Goal: Task Accomplishment & Management: Complete application form

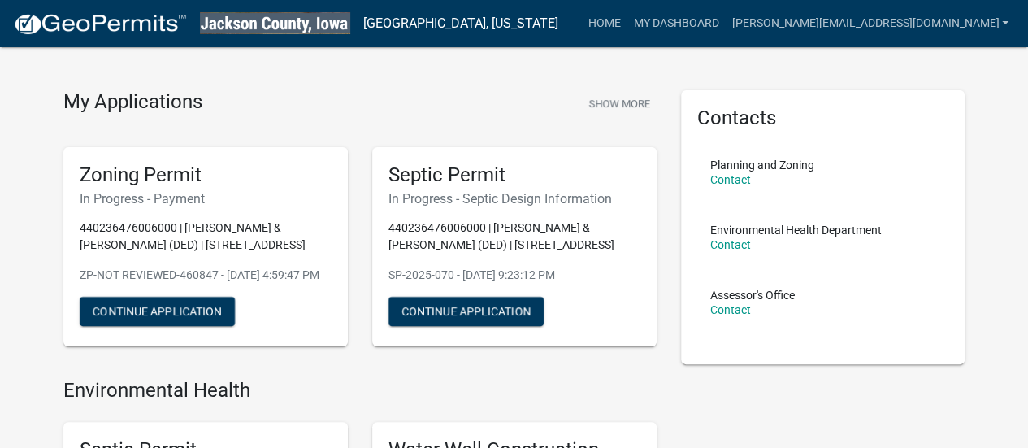
scroll to position [24, 0]
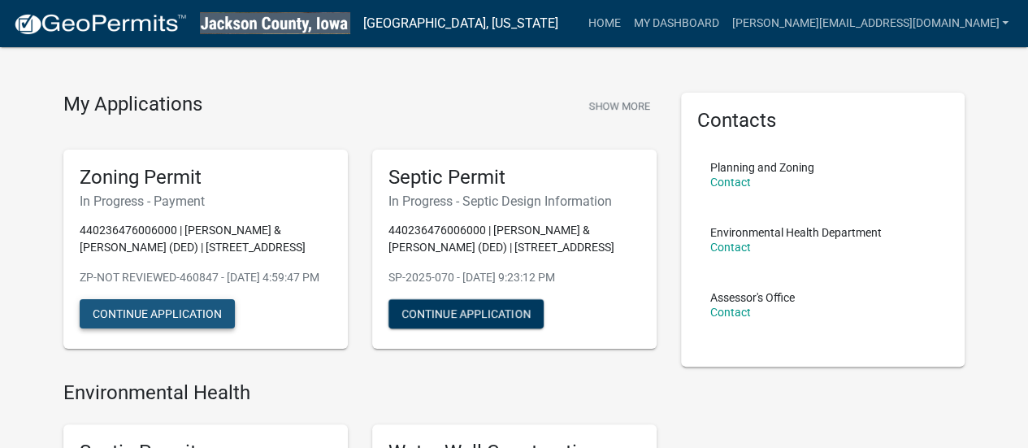
click at [156, 326] on button "Continue Application" at bounding box center [157, 313] width 155 height 29
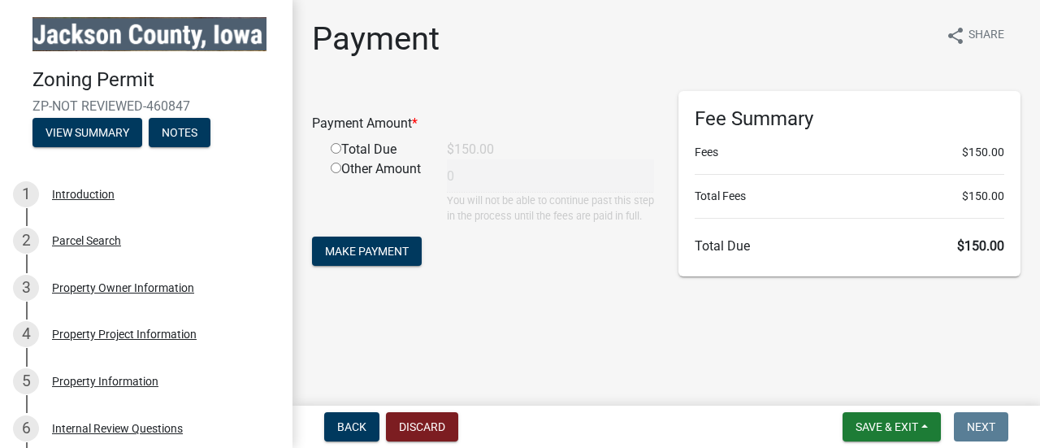
click at [336, 149] on input "radio" at bounding box center [336, 148] width 11 height 11
radio input "true"
type input "150"
click at [360, 257] on span "Make Payment" at bounding box center [367, 250] width 84 height 13
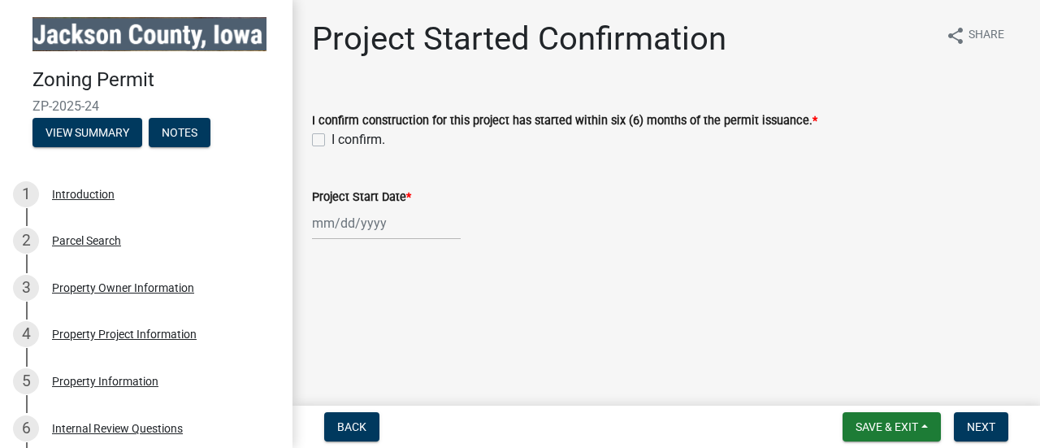
click at [331, 141] on label "I confirm." at bounding box center [358, 139] width 54 height 19
click at [331, 141] on input "I confirm." at bounding box center [336, 135] width 11 height 11
checkbox input "true"
click at [372, 223] on div at bounding box center [386, 222] width 149 height 33
select select "8"
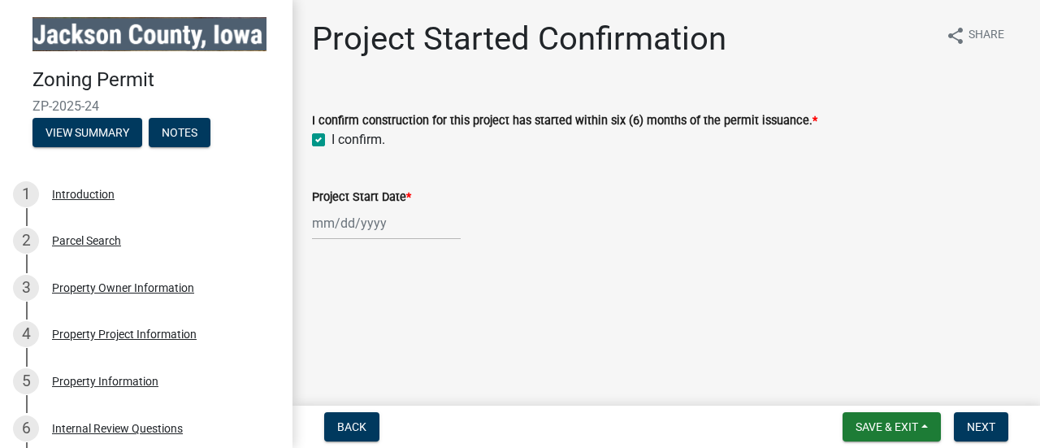
select select "2025"
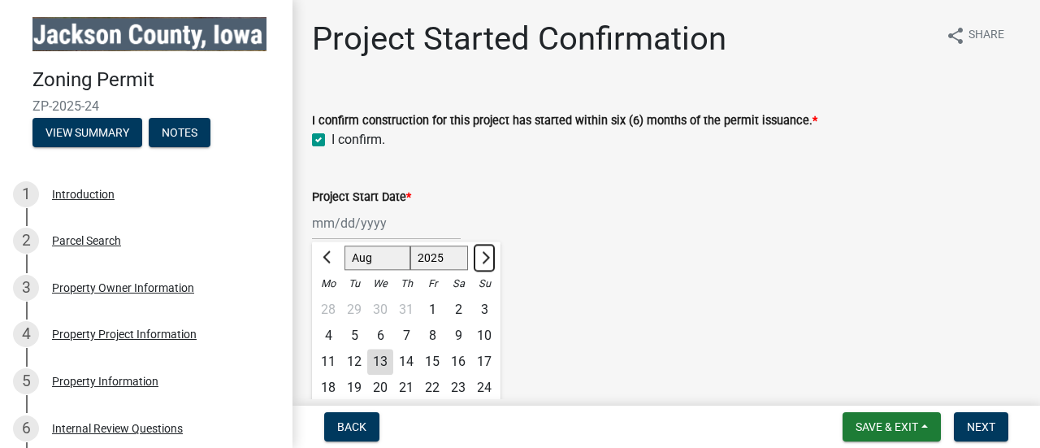
click at [483, 253] on span "Next month" at bounding box center [484, 257] width 12 height 12
select select "9"
click at [380, 308] on div "3" at bounding box center [380, 309] width 26 height 26
type input "[DATE]"
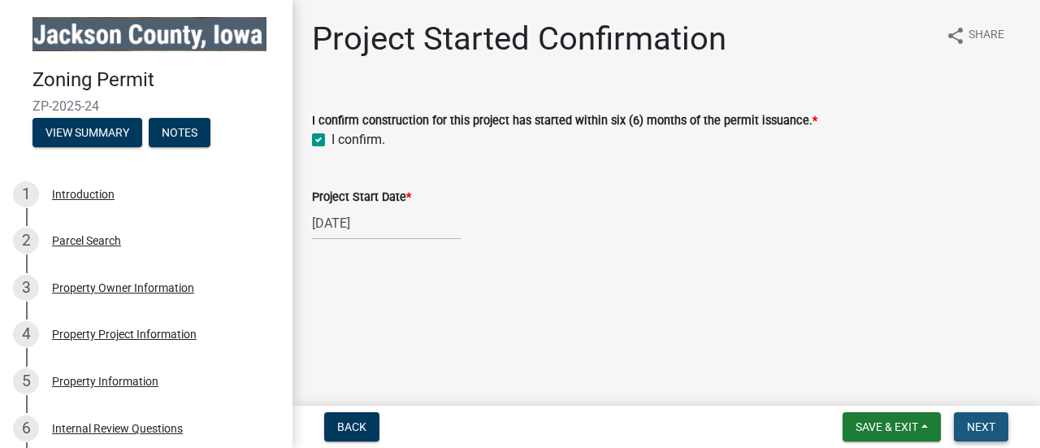
click at [983, 424] on span "Next" at bounding box center [981, 426] width 28 height 13
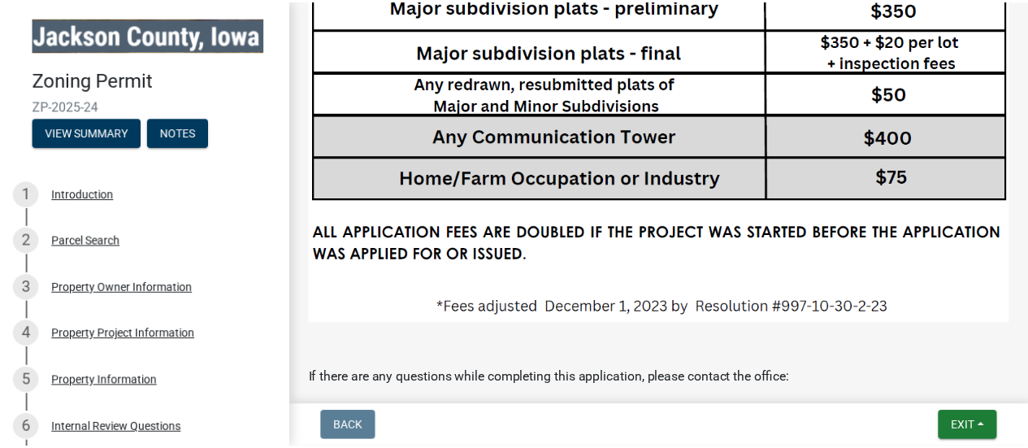
scroll to position [3048, 0]
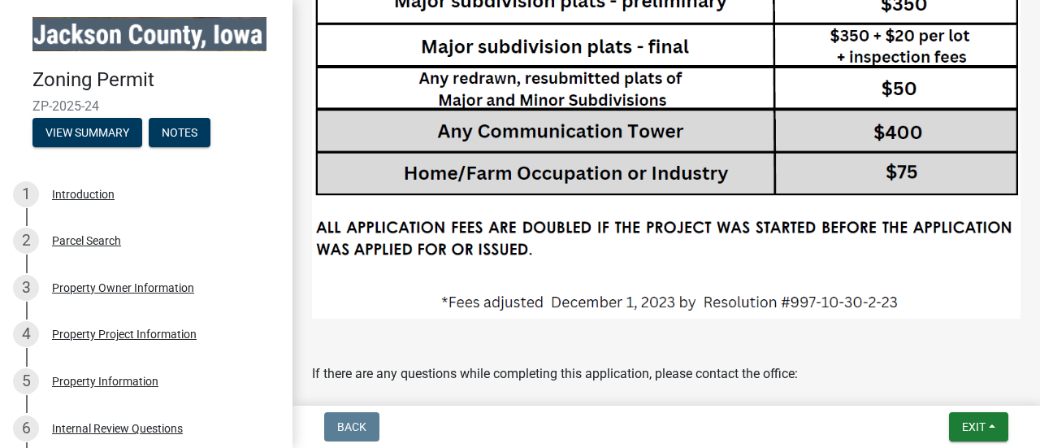
click at [976, 426] on span "Exit" at bounding box center [974, 426] width 24 height 13
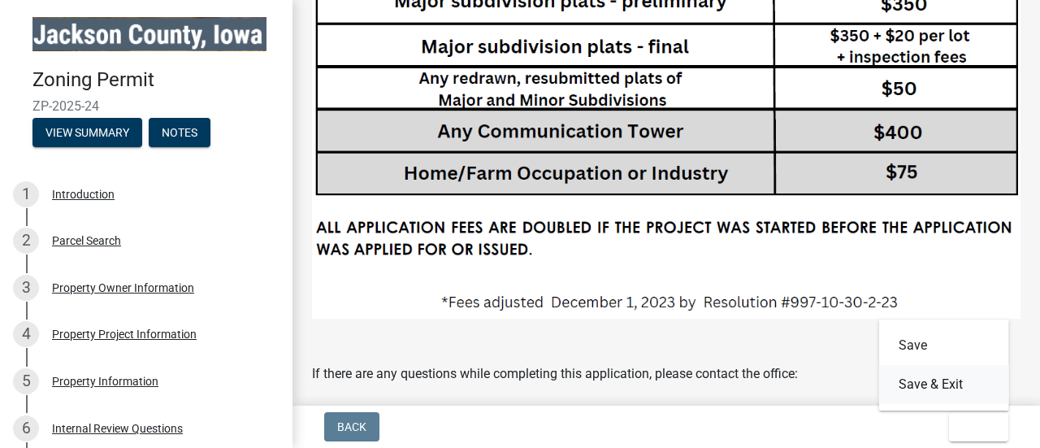
click at [938, 381] on button "Save & Exit" at bounding box center [944, 384] width 130 height 39
